Goal: Information Seeking & Learning: Understand process/instructions

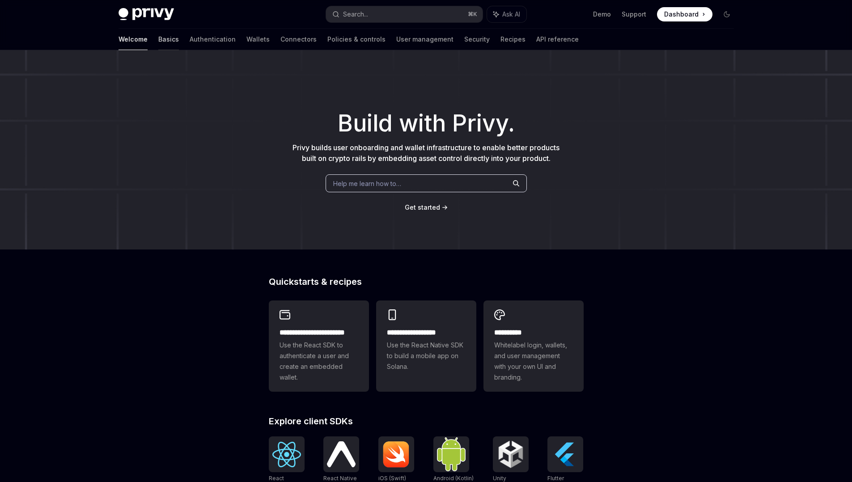
click at [158, 44] on link "Basics" at bounding box center [168, 39] width 21 height 21
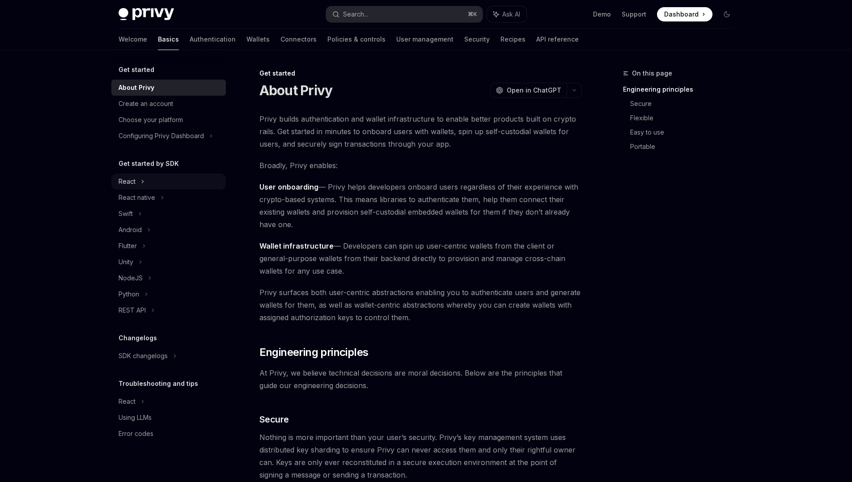
click at [161, 183] on div "React" at bounding box center [168, 182] width 114 height 16
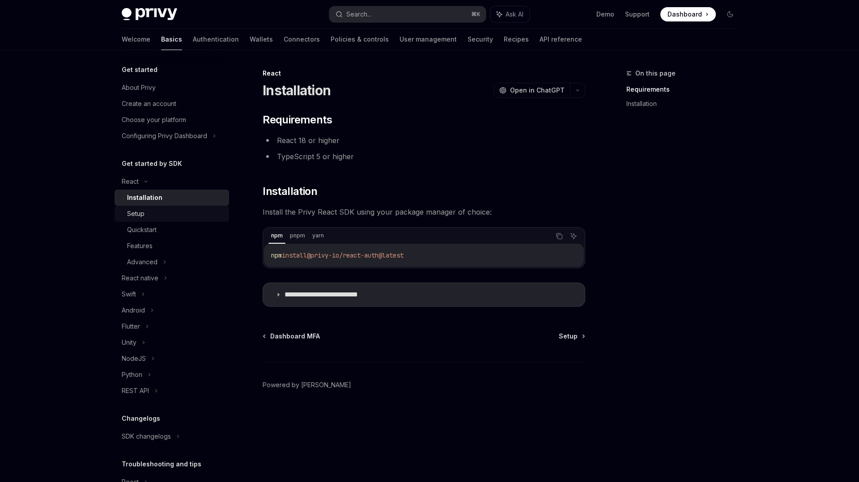
click at [187, 214] on div "Setup" at bounding box center [175, 213] width 97 height 11
type textarea "*"
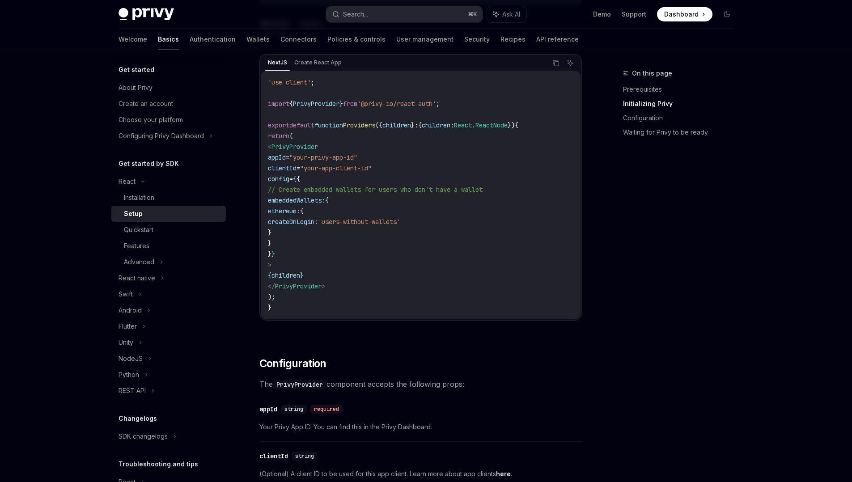
scroll to position [309, 0]
